Goal: Check status: Check status

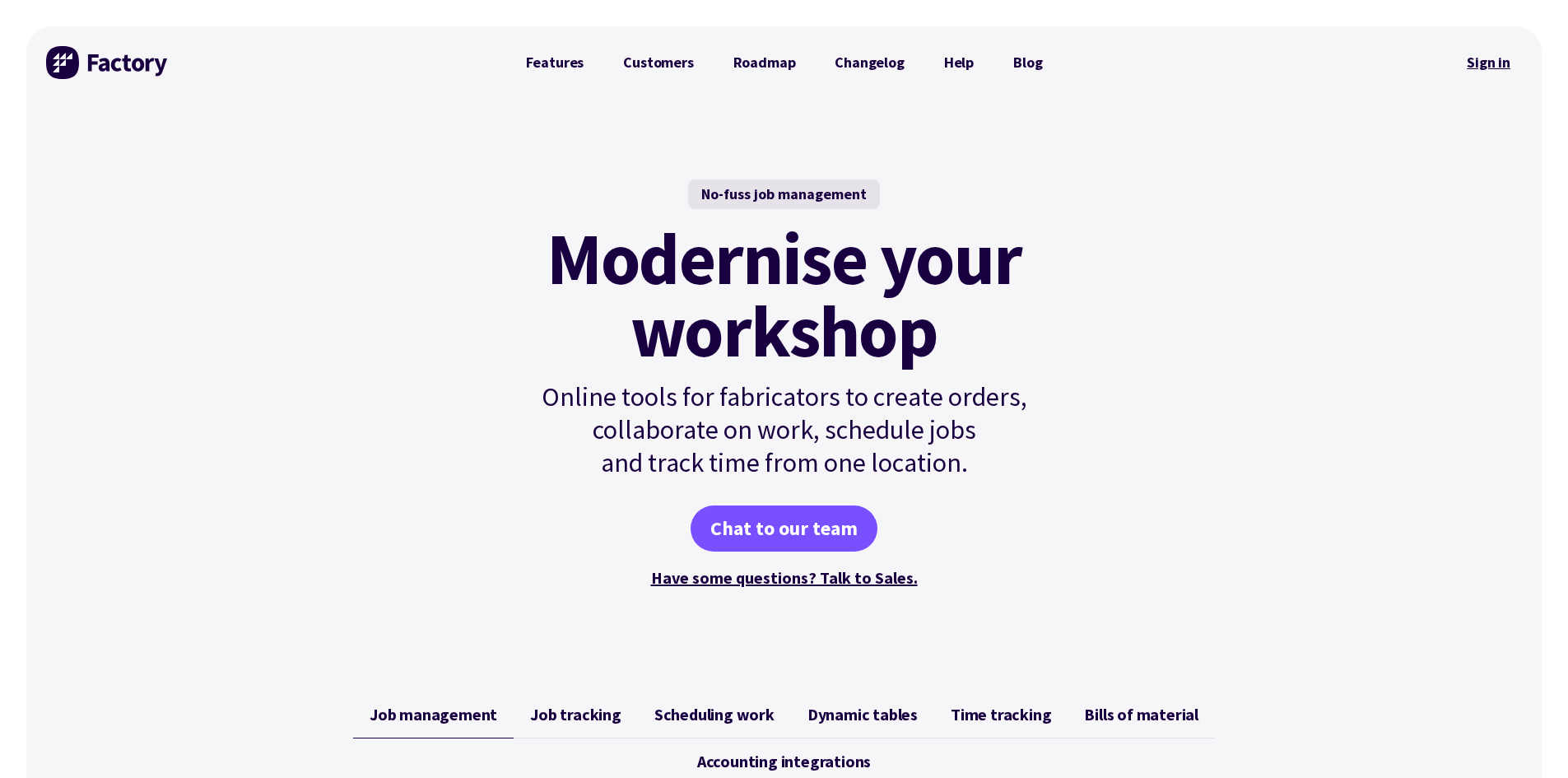
click at [1496, 48] on link "Sign in" at bounding box center [1488, 62] width 67 height 38
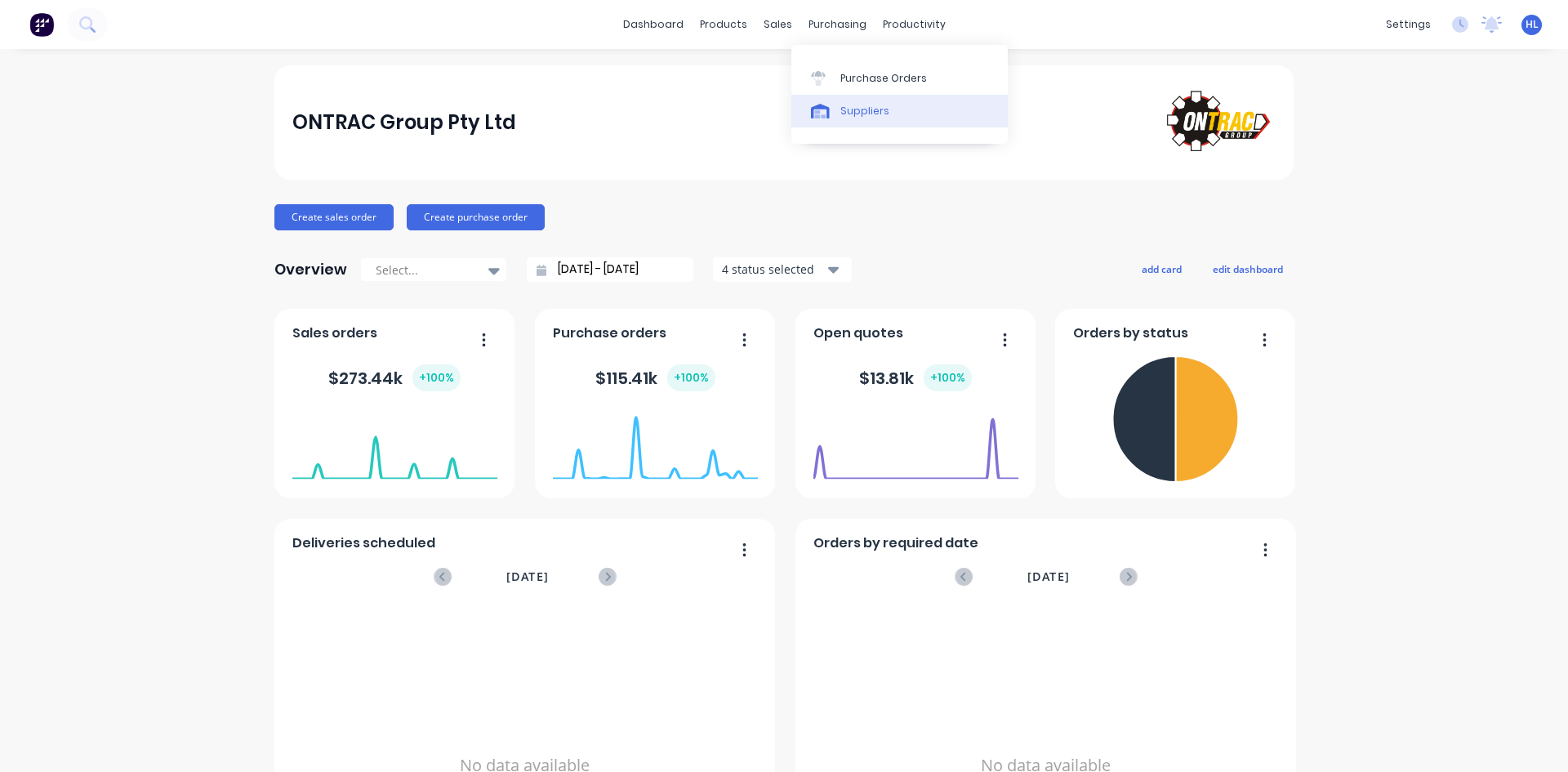
click at [854, 107] on div "Suppliers" at bounding box center [864, 111] width 49 height 15
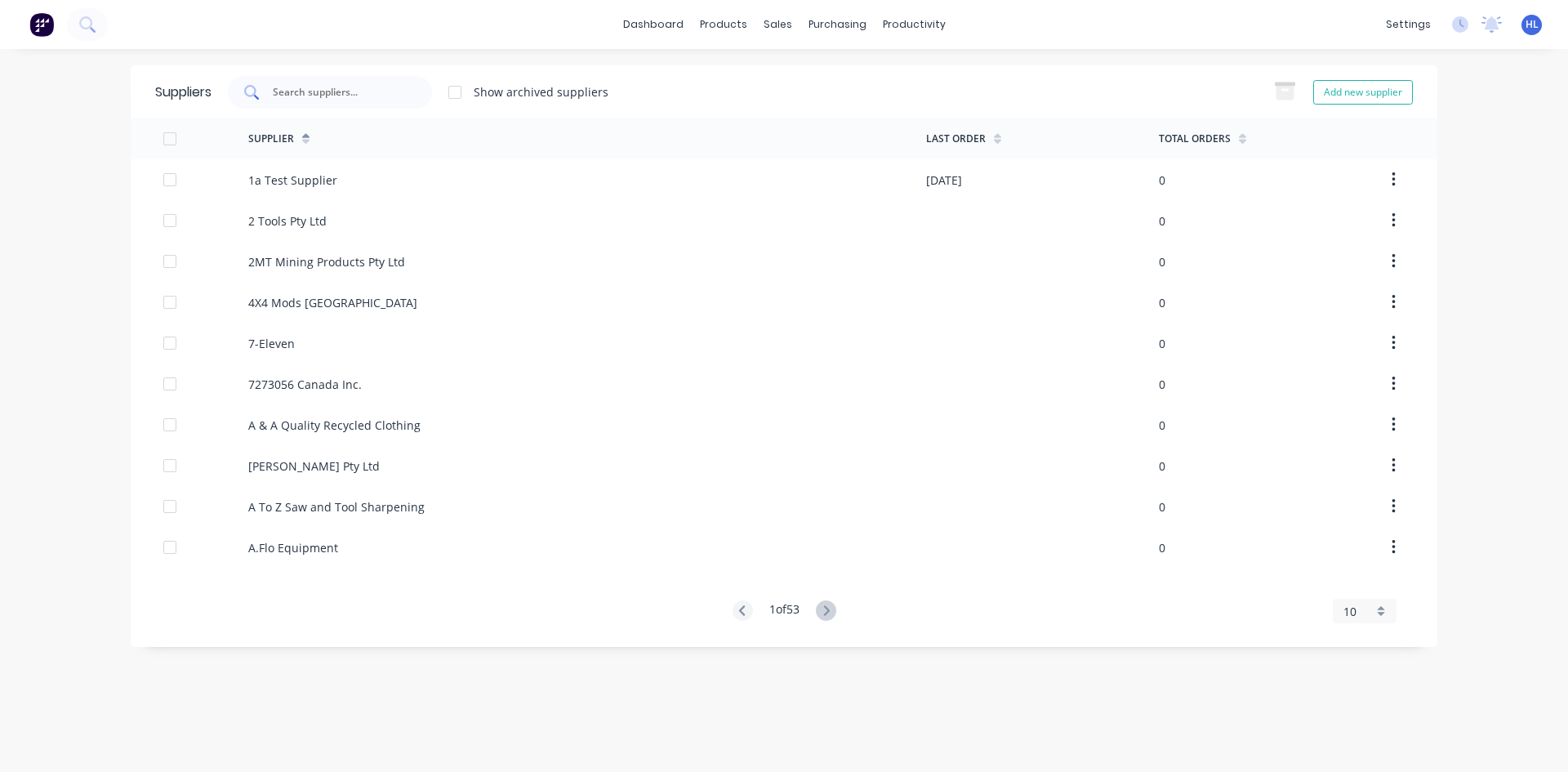
click at [328, 101] on div at bounding box center [330, 93] width 205 height 33
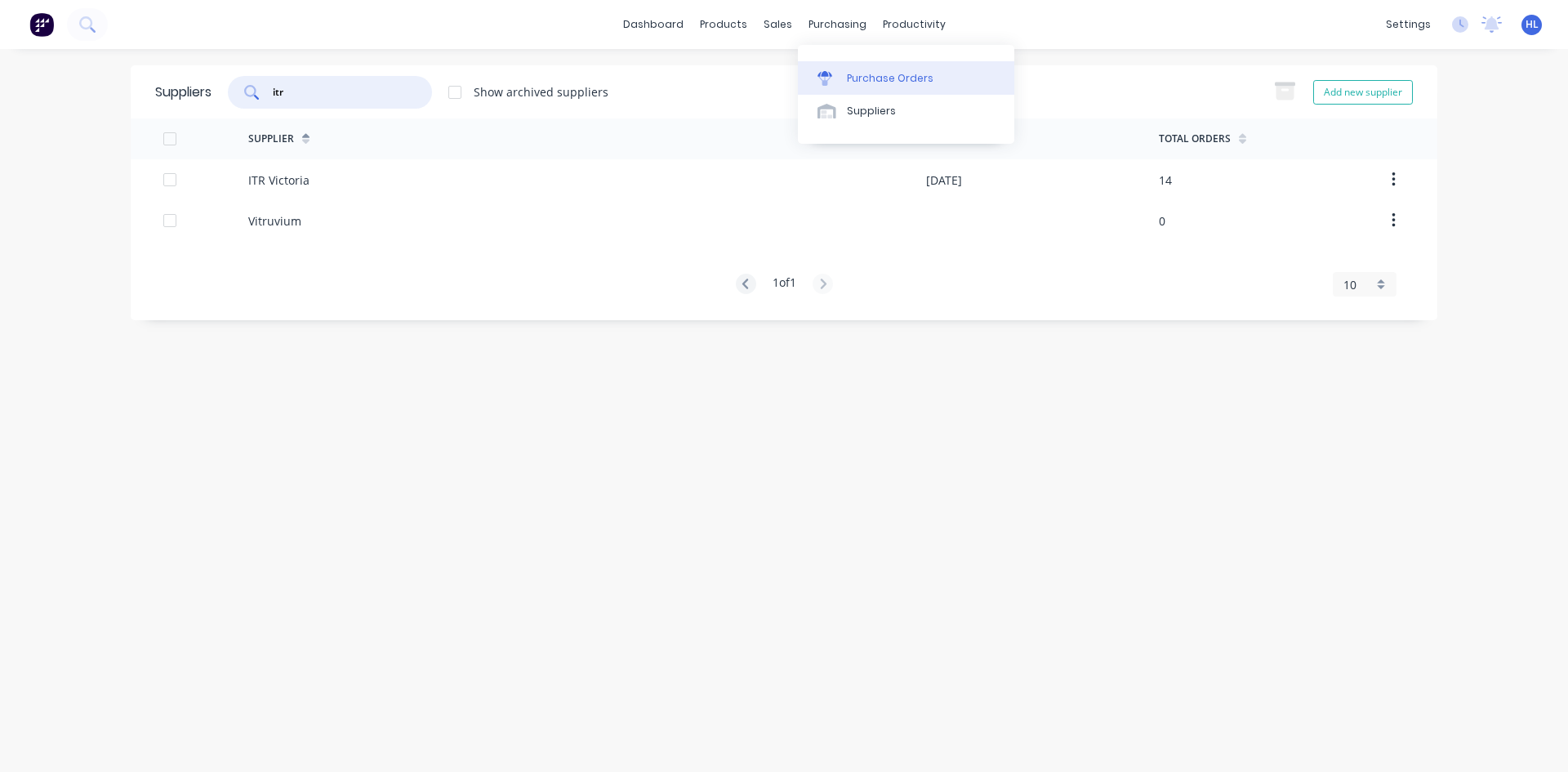
type input "itr"
click at [847, 76] on div "Purchase Orders" at bounding box center [890, 78] width 86 height 15
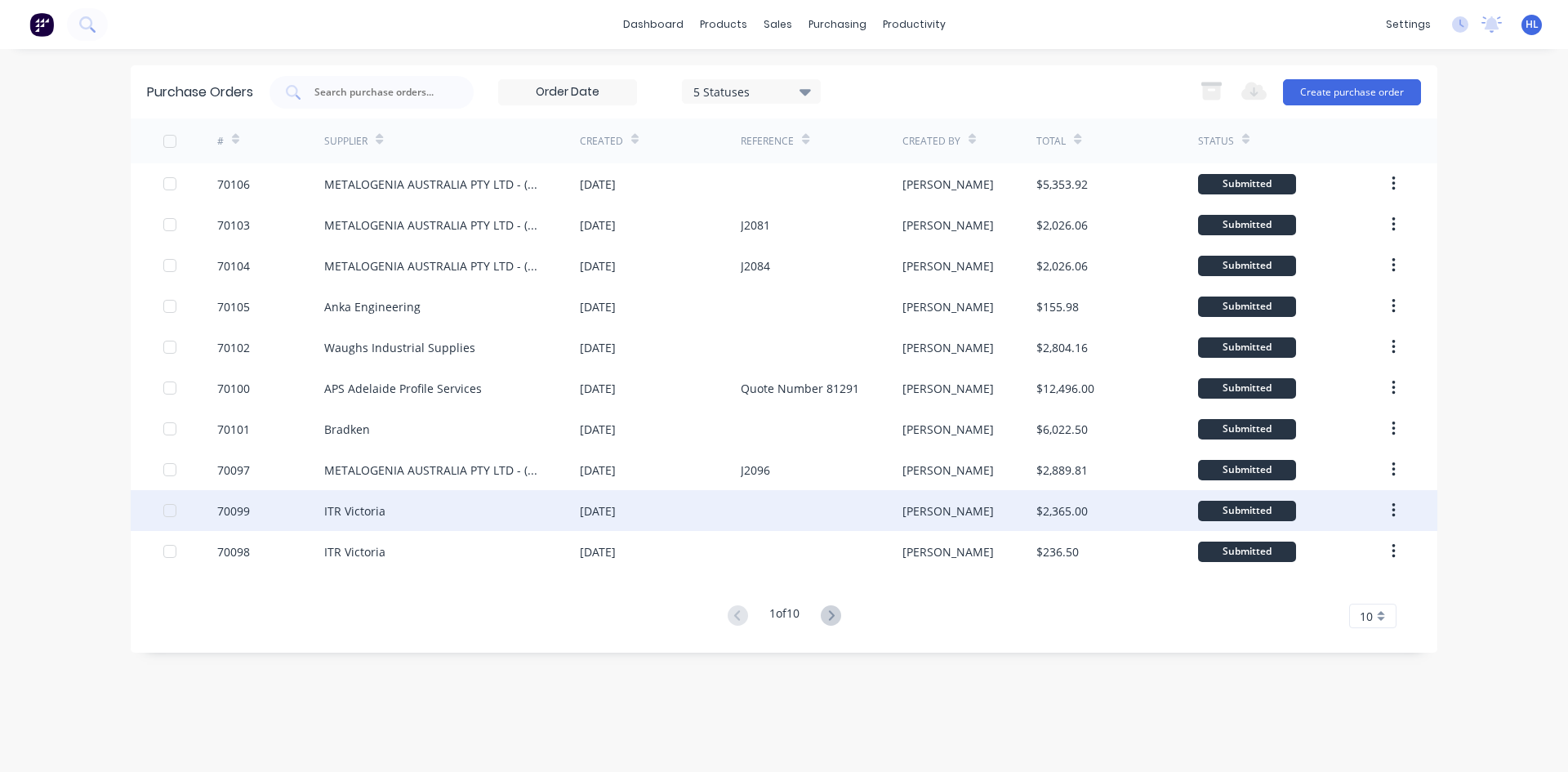
click at [422, 525] on div "ITR Victoria" at bounding box center [452, 510] width 255 height 41
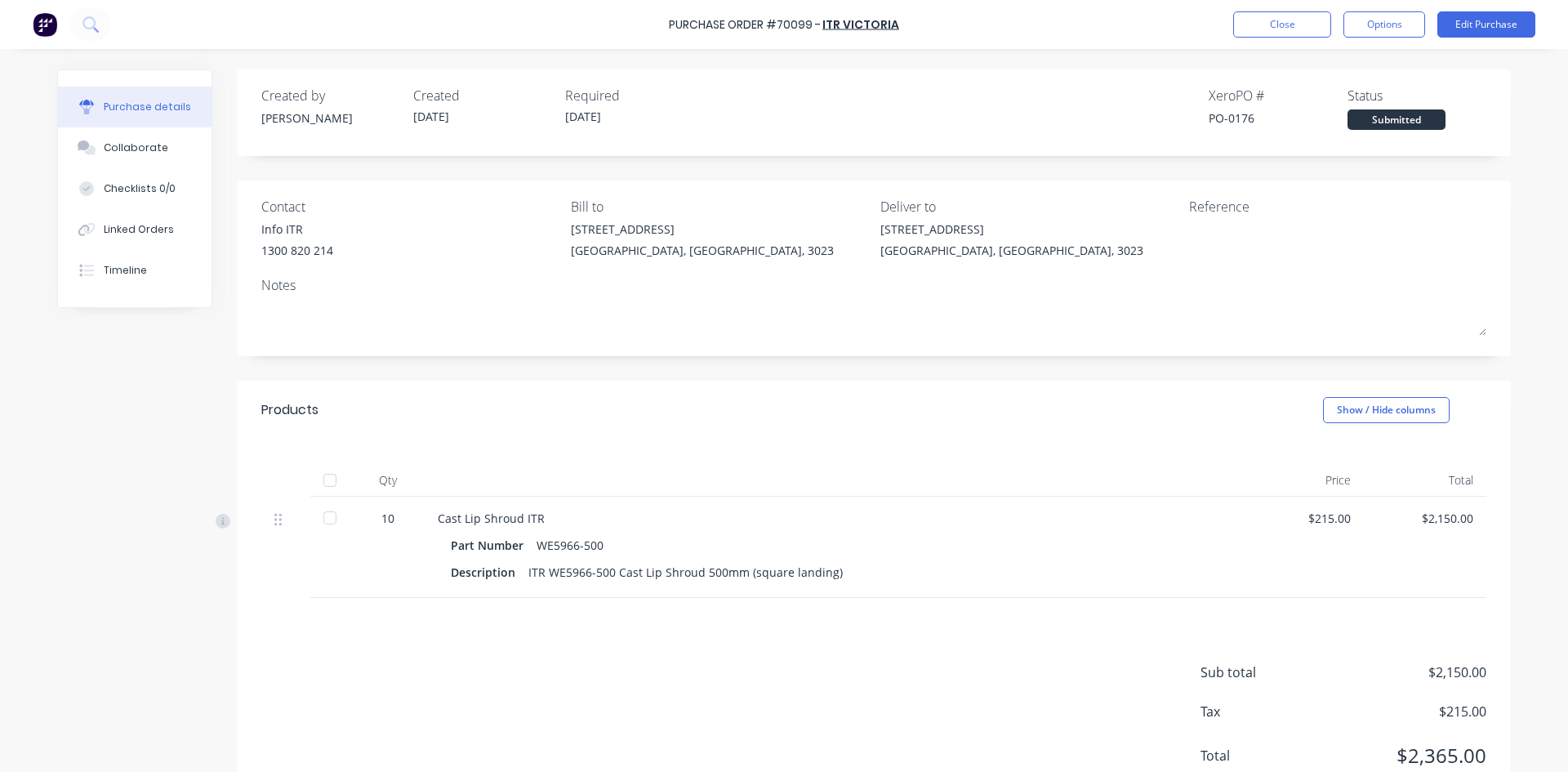
click at [327, 514] on div at bounding box center [330, 518] width 33 height 33
click at [327, 519] on div at bounding box center [330, 518] width 33 height 33
click at [1375, 113] on div "Submitted" at bounding box center [1396, 119] width 98 height 20
click at [1391, 127] on div "Submitted" at bounding box center [1396, 119] width 98 height 20
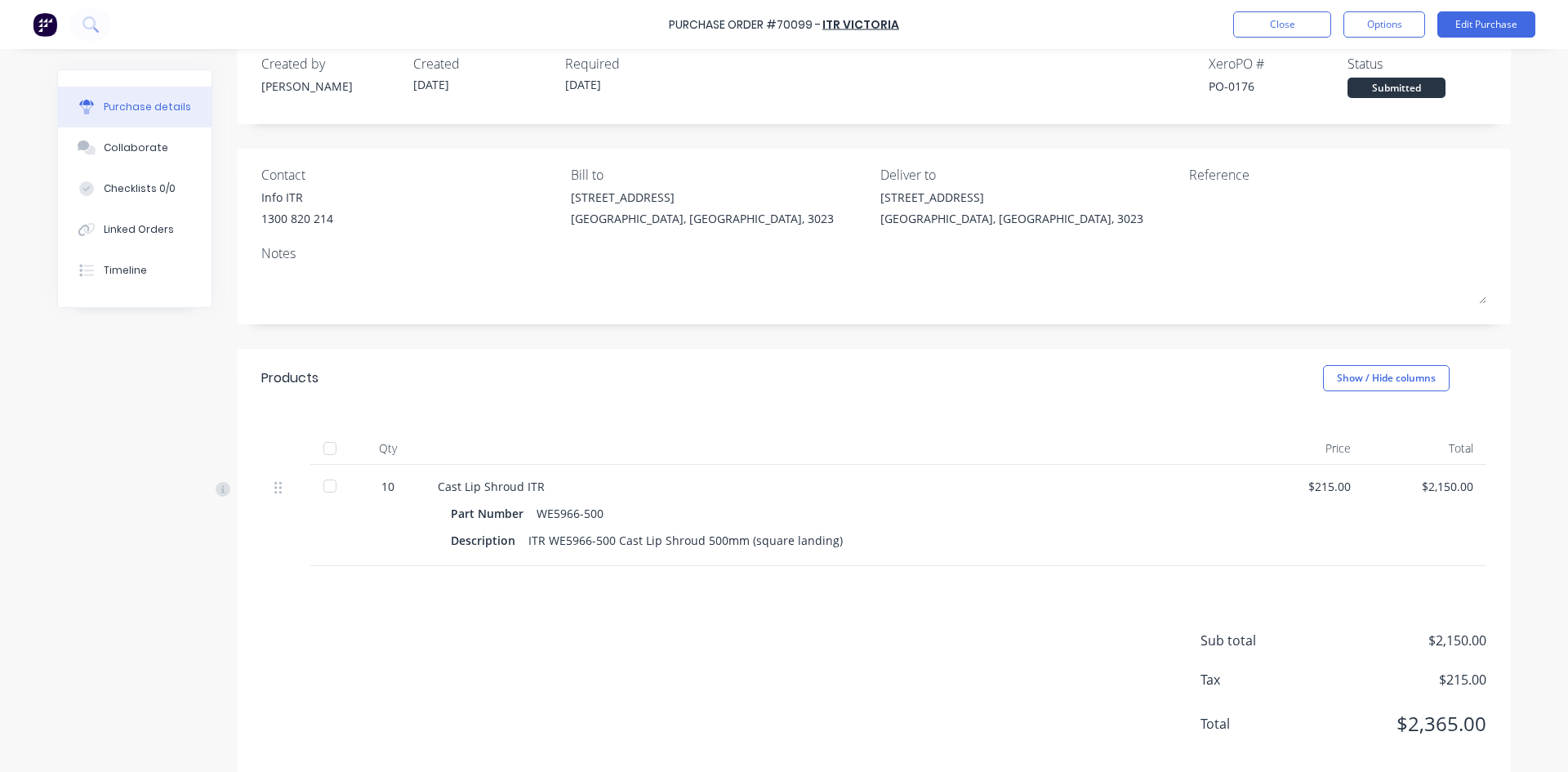
scroll to position [59, 0]
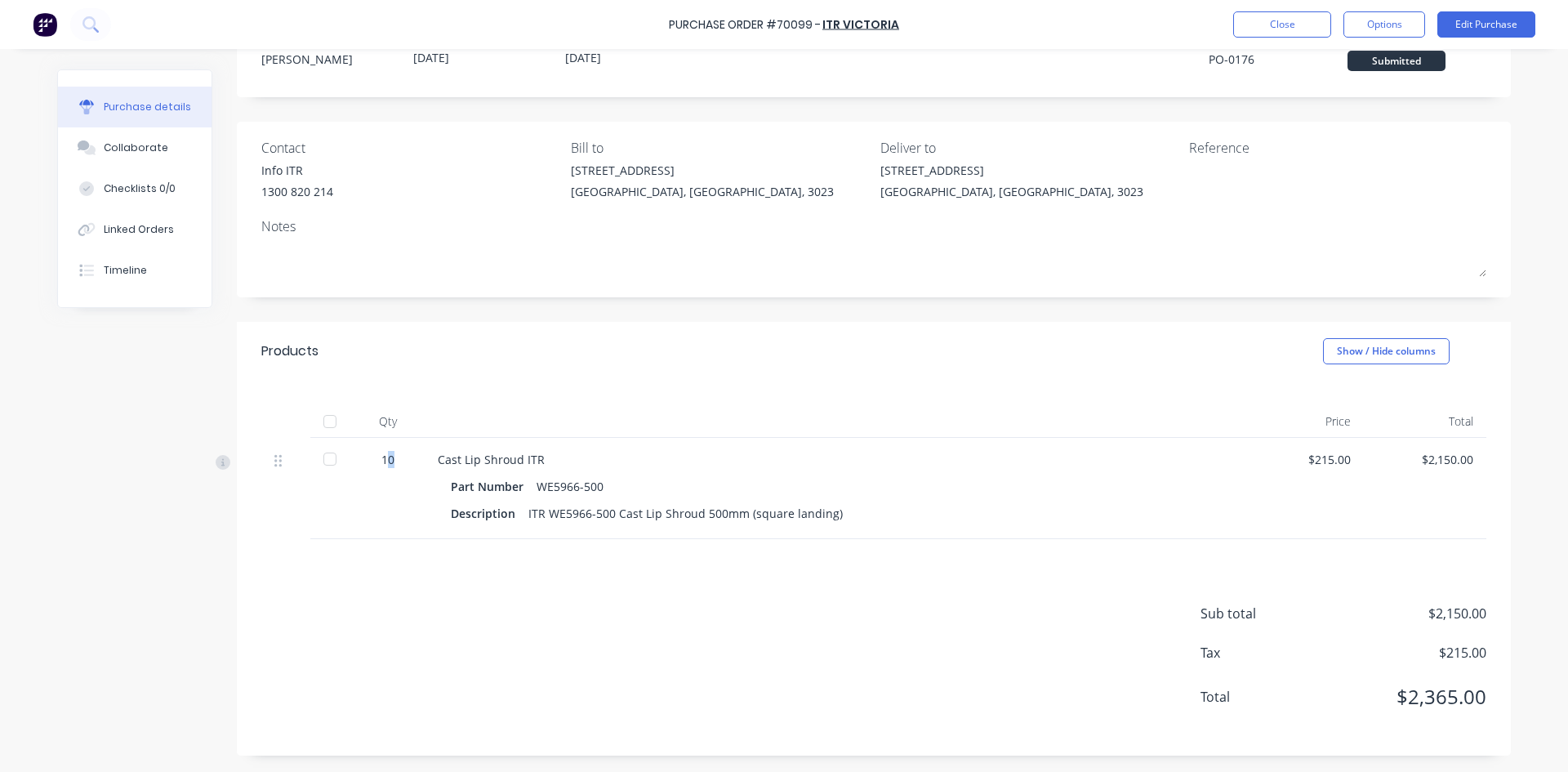
drag, startPoint x: 379, startPoint y: 463, endPoint x: 400, endPoint y: 463, distance: 21.0
click at [400, 463] on div "10" at bounding box center [388, 459] width 47 height 17
click at [401, 462] on div "10" at bounding box center [388, 459] width 47 height 17
click at [380, 470] on div "10" at bounding box center [387, 488] width 74 height 101
click at [330, 455] on div at bounding box center [330, 459] width 33 height 33
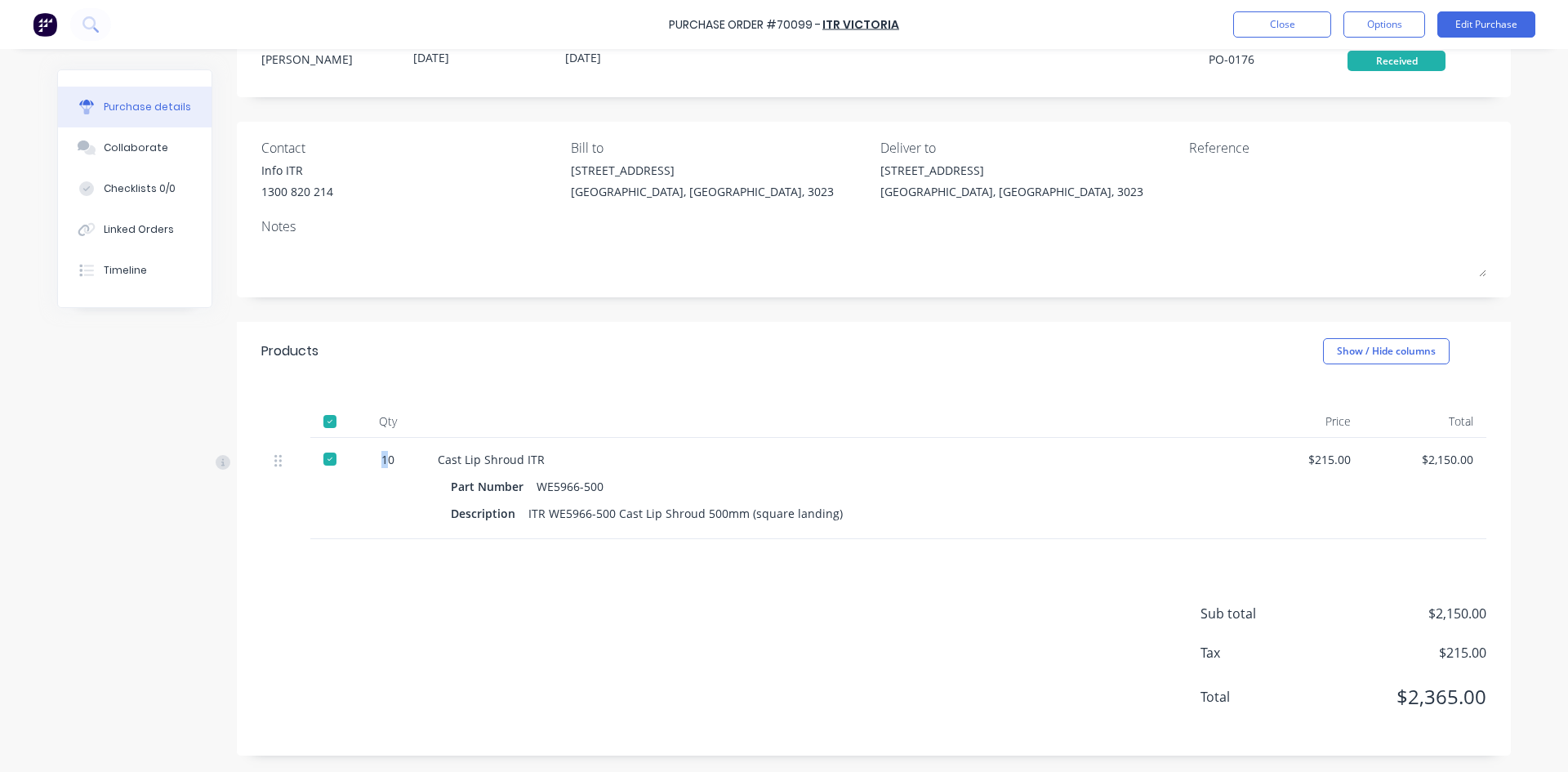
click at [375, 463] on div "10" at bounding box center [388, 459] width 47 height 17
drag, startPoint x: 386, startPoint y: 462, endPoint x: 338, endPoint y: 474, distance: 49.5
click at [338, 474] on div "10 Cast Lip Shroud ITR Part Number WE5966-500 Description ITR WE5966-500 Cast L…" at bounding box center [874, 488] width 1225 height 101
click at [453, 456] on div "Cast Lip Shroud ITR" at bounding box center [834, 459] width 791 height 17
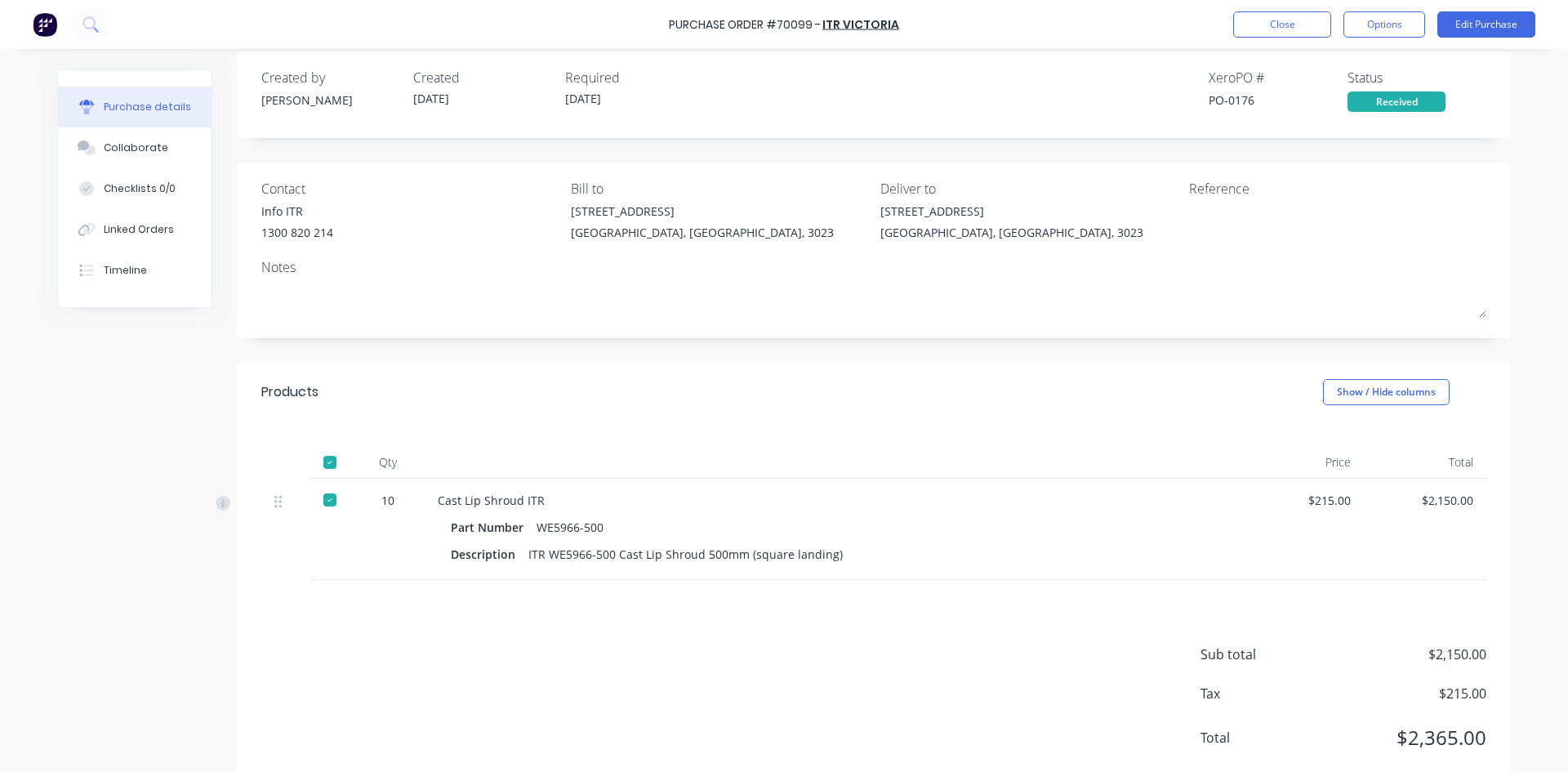
scroll to position [0, 0]
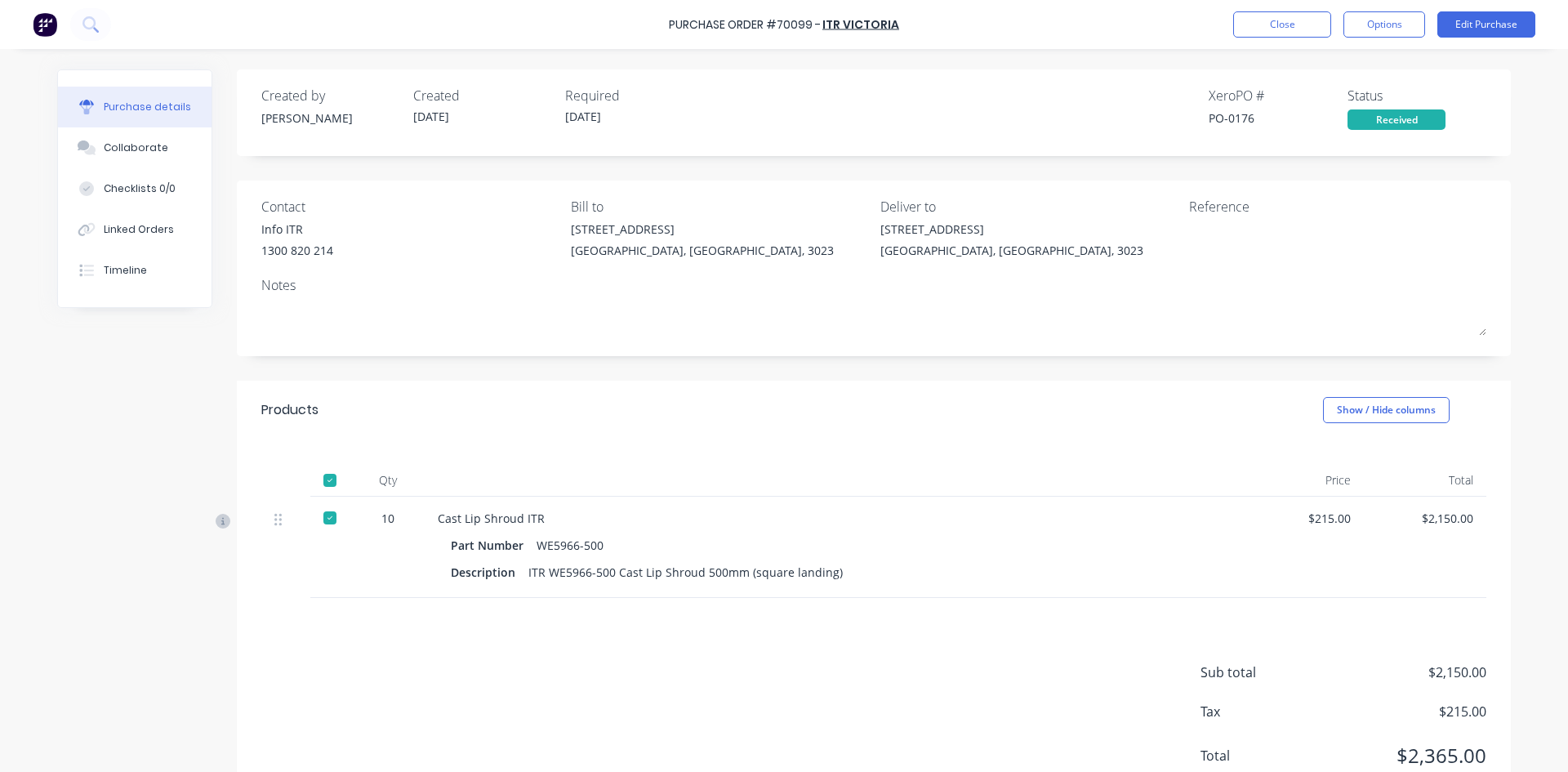
click at [216, 522] on icon at bounding box center [223, 521] width 15 height 15
click at [329, 514] on div at bounding box center [330, 518] width 33 height 33
click at [325, 515] on div at bounding box center [330, 518] width 33 height 33
click at [1315, 37] on div "Purchase Order #70099 - ITR Victoria Close Options Edit Purchase" at bounding box center [784, 25] width 1568 height 49
click at [1322, 25] on button "Close" at bounding box center [1283, 25] width 98 height 26
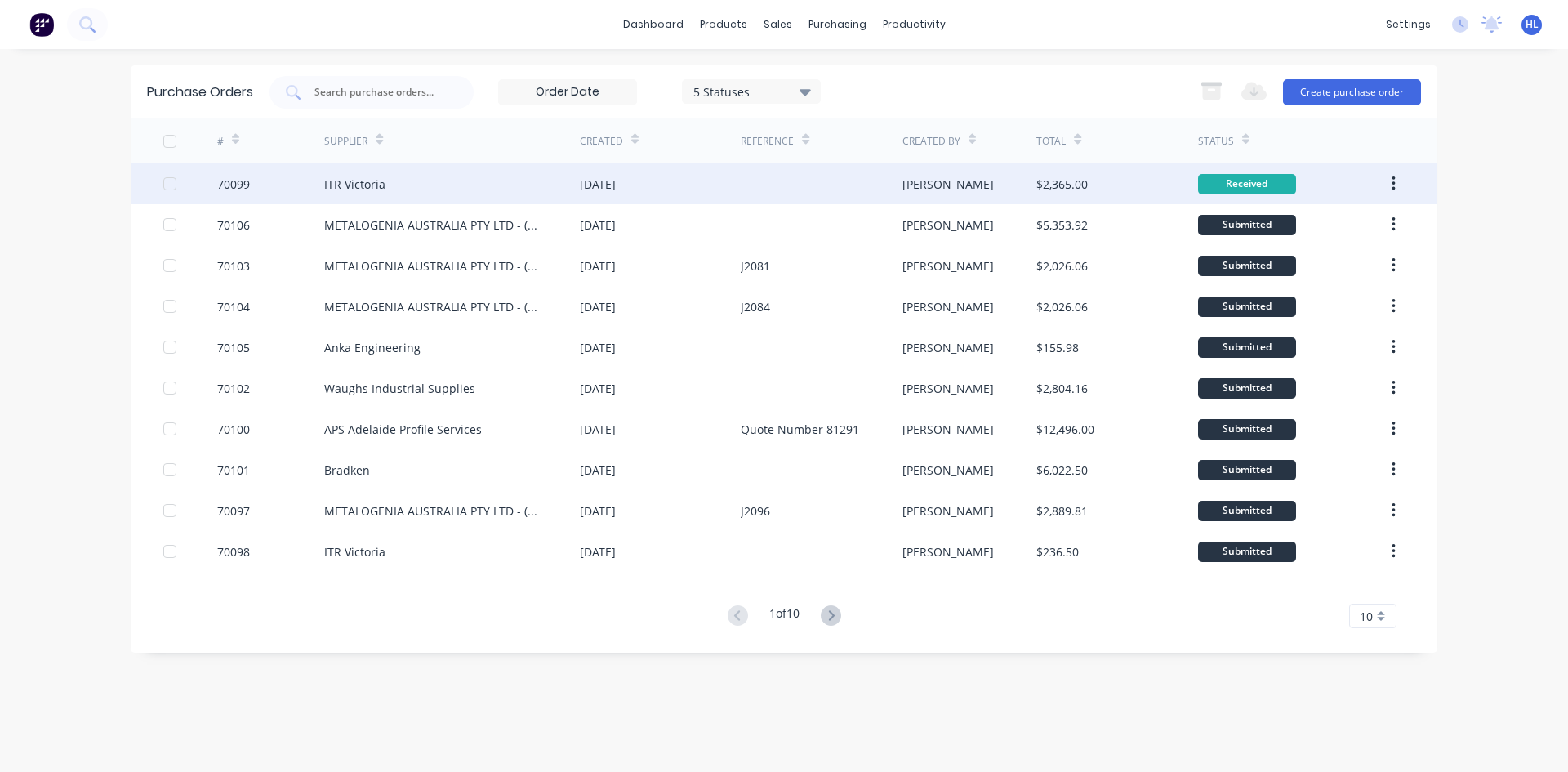
click at [1226, 188] on div "Received" at bounding box center [1247, 184] width 98 height 20
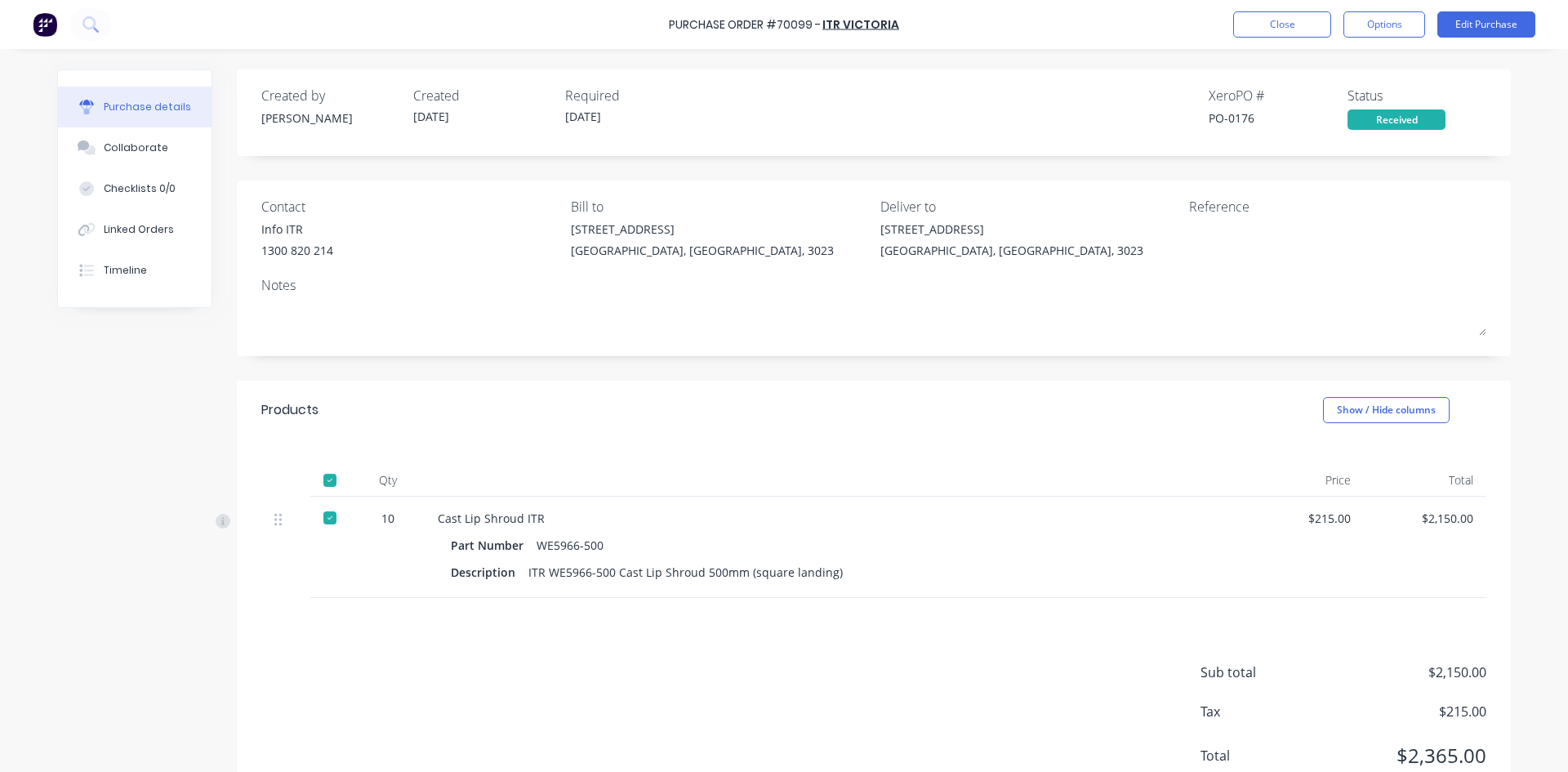
click at [1376, 124] on div "Received" at bounding box center [1396, 119] width 98 height 20
drag, startPoint x: 338, startPoint y: 525, endPoint x: 319, endPoint y: 516, distance: 21.0
click at [334, 521] on div at bounding box center [330, 518] width 33 height 33
click at [1273, 30] on button "Close" at bounding box center [1283, 25] width 98 height 26
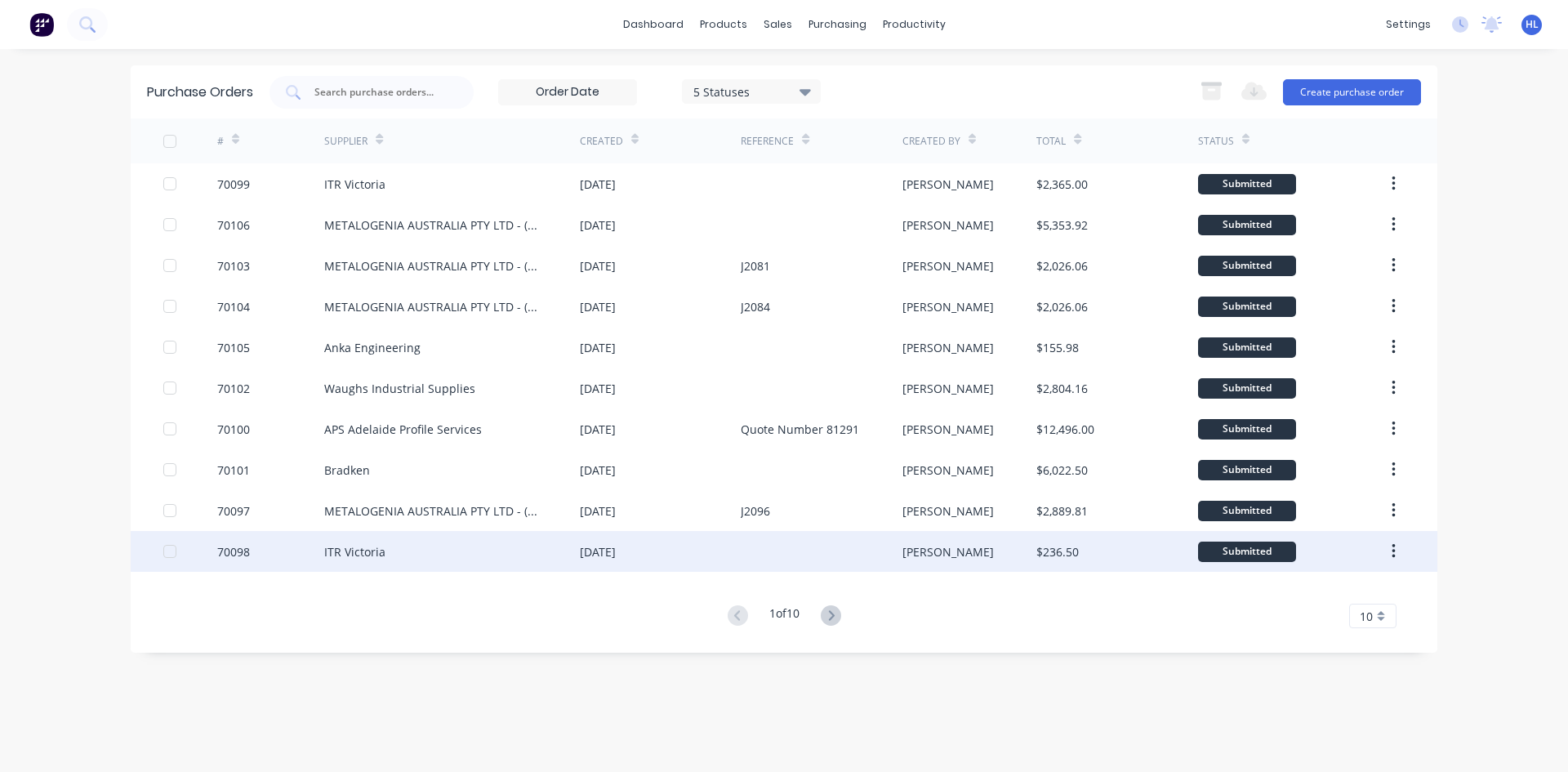
click at [381, 543] on div "ITR Victoria" at bounding box center [355, 551] width 61 height 17
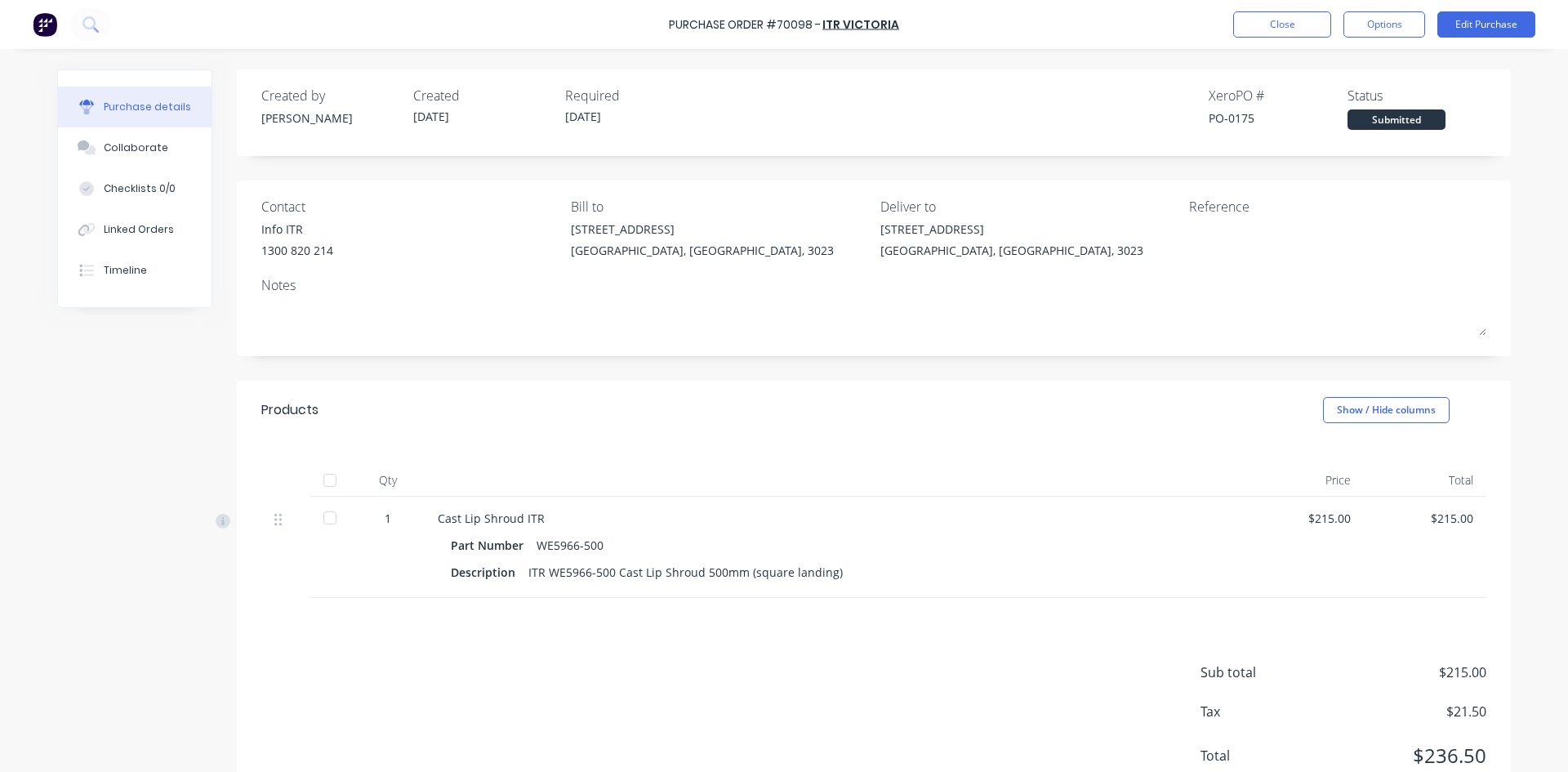
click at [317, 482] on div at bounding box center [330, 480] width 33 height 33
click at [1250, 16] on button "Close" at bounding box center [1283, 25] width 98 height 26
